Goal: Find specific page/section: Locate a particular part of the current website

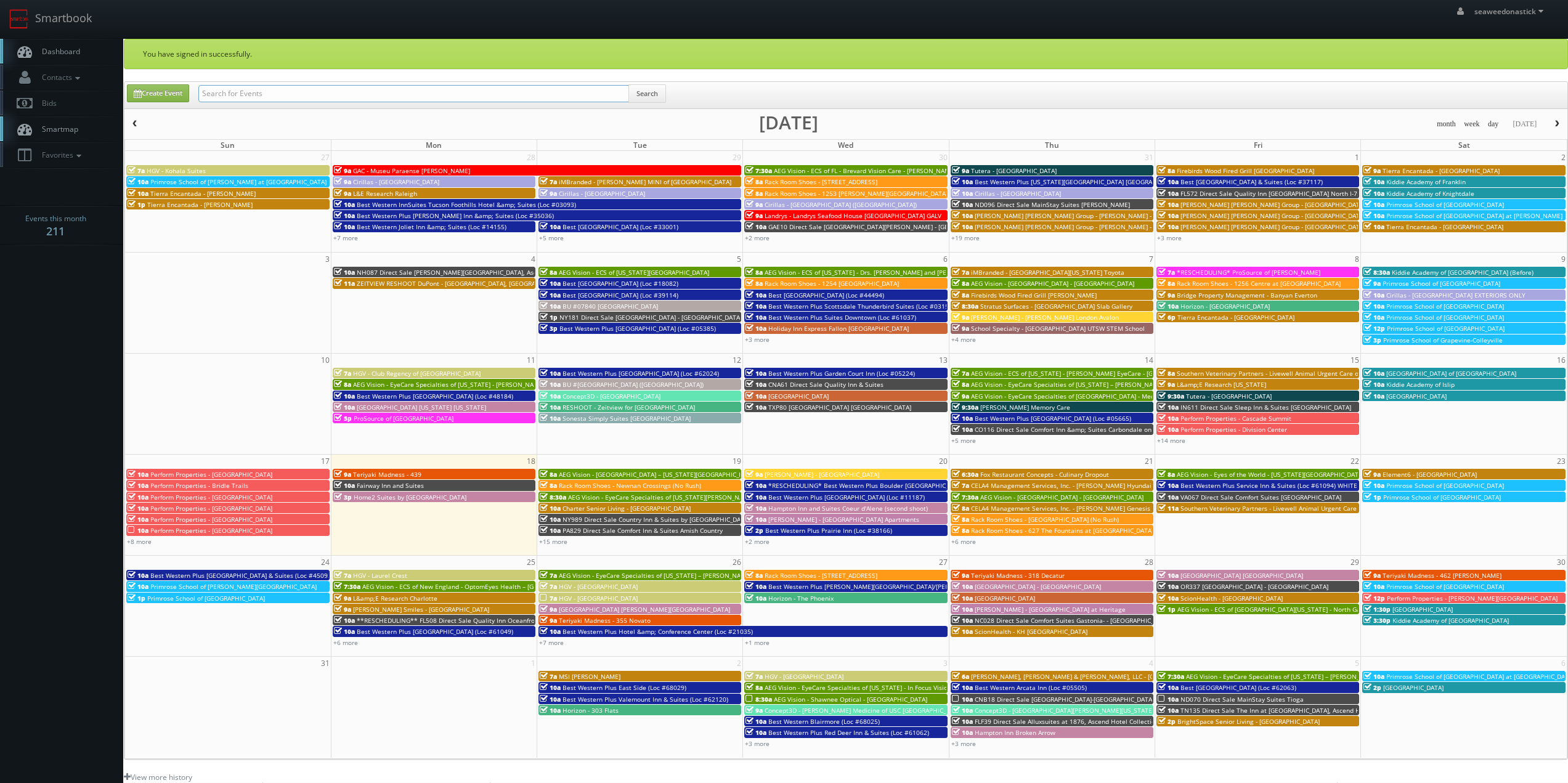
click at [237, 91] on input "text" at bounding box center [413, 94] width 431 height 17
paste input "(07-25-25) Rise Brands - Pins Mechanical Dayton"
drag, startPoint x: 243, startPoint y: 95, endPoint x: 116, endPoint y: 98, distance: 127.0
click at [116, 98] on body "Smartbook Toggle Side Navigation Toggle Top Navigation seaweedonastick seaweedo…" at bounding box center [784, 507] width 1568 height 1014
type input "Rise Brands - Pins Mechanical Dayton"
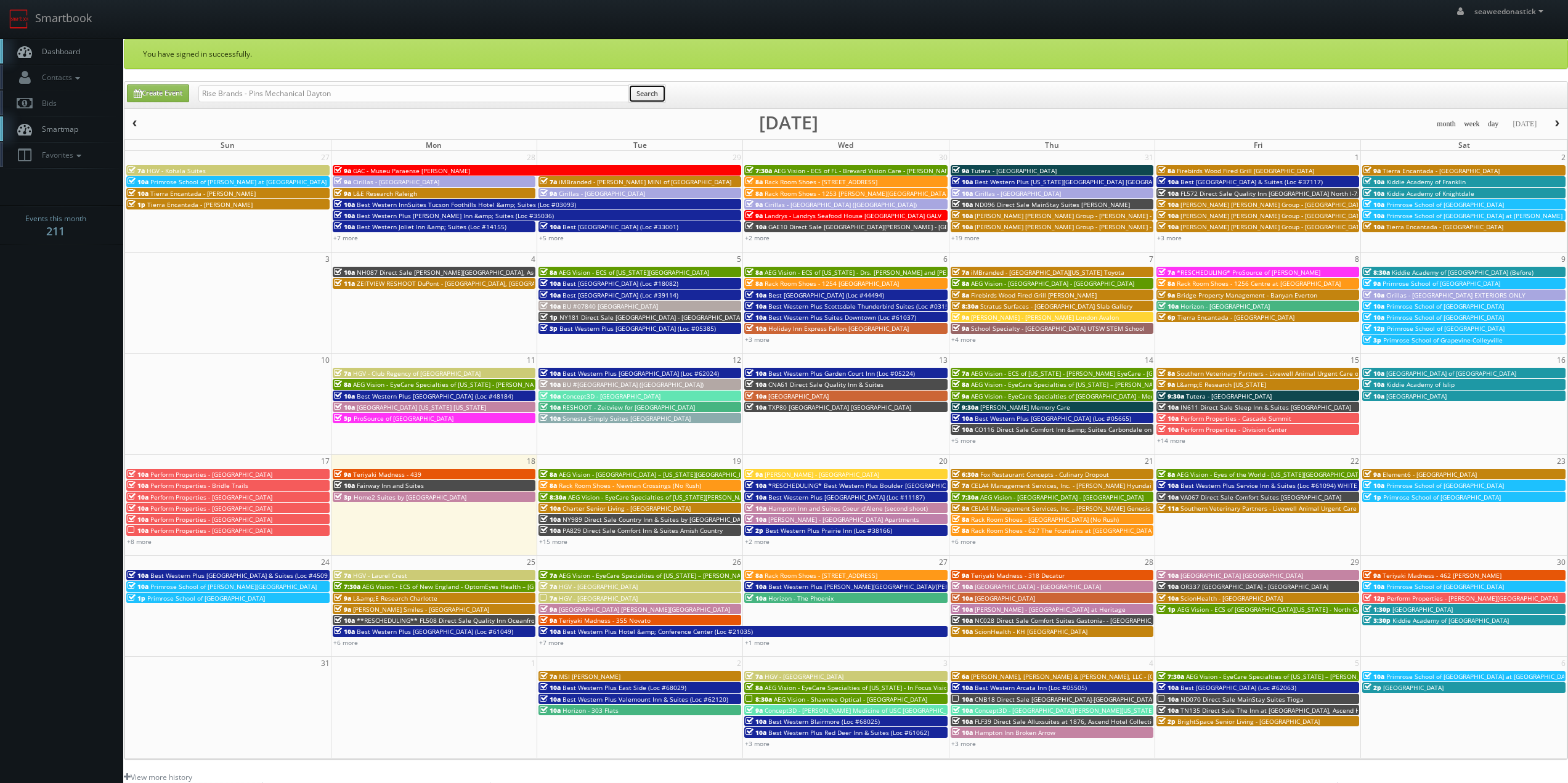
click at [649, 94] on button "Search" at bounding box center [647, 94] width 38 height 19
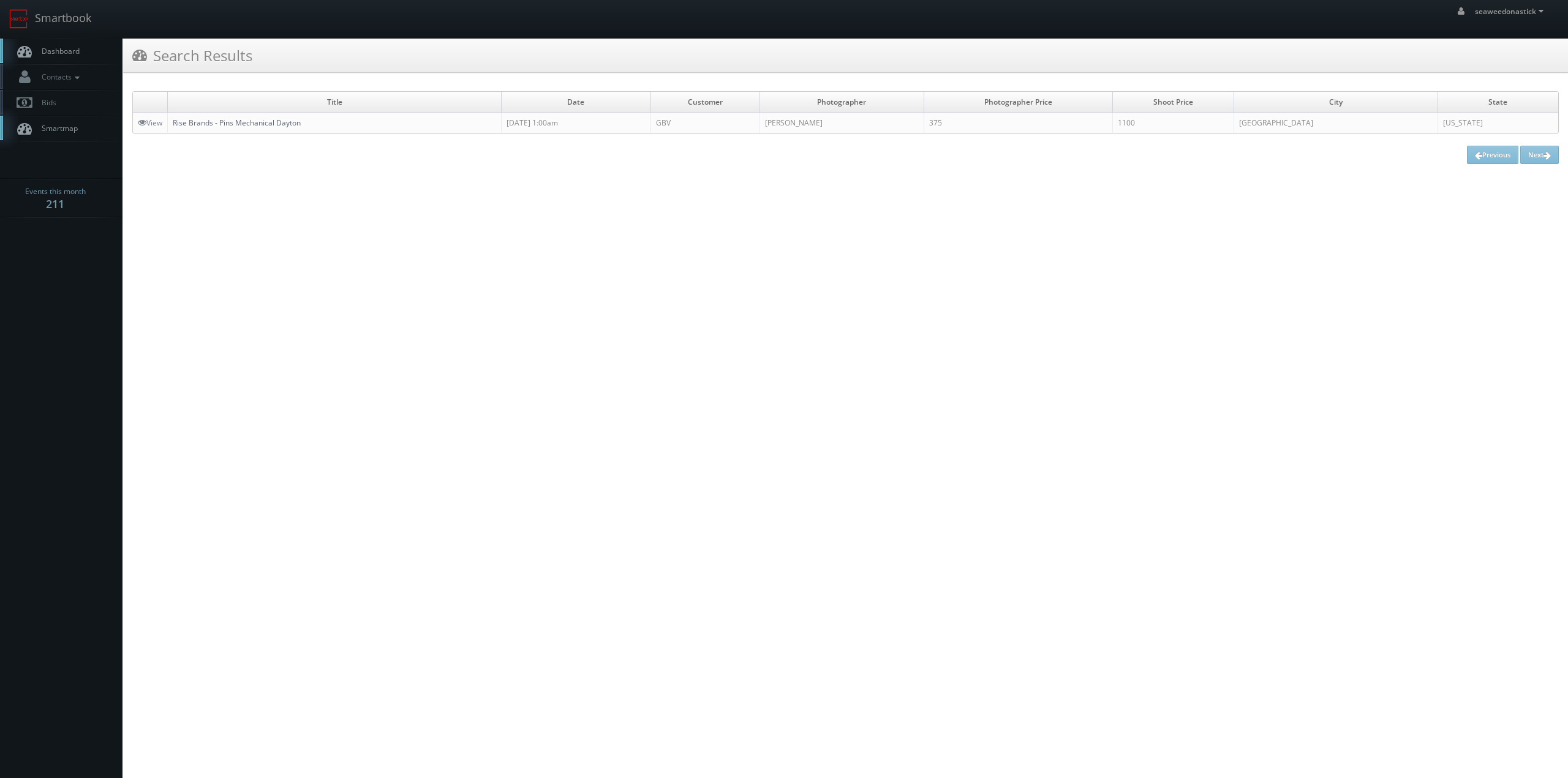
click at [258, 118] on link "Rise Brands - Pins Mechanical Dayton" at bounding box center [236, 122] width 128 height 10
